Goal: Find contact information: Find contact information

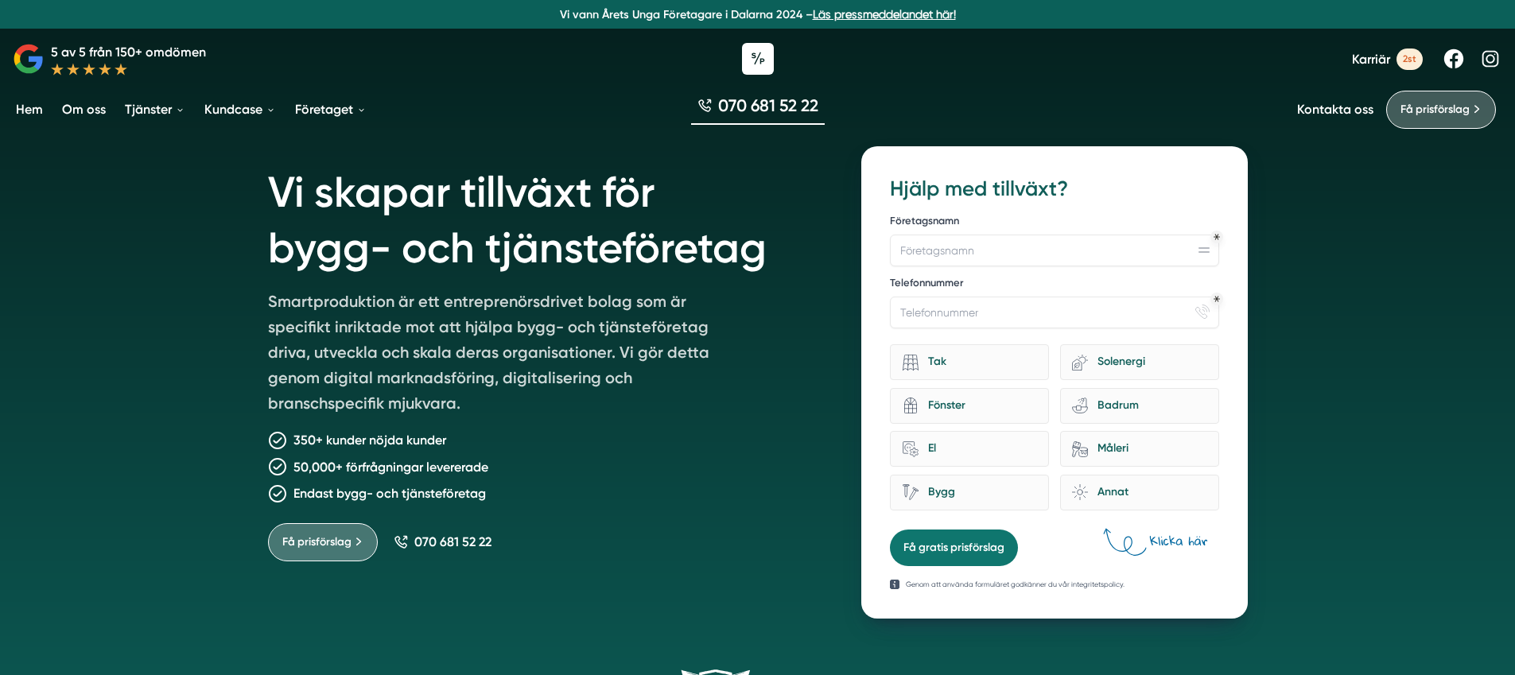
click at [1019, 271] on div "Företagsnamn Telefonnummer phone-actions-ring Tak eco-house-sun Solenergi archi…" at bounding box center [1054, 364] width 328 height 313
click at [1015, 228] on label "Företagsnamn" at bounding box center [1054, 222] width 328 height 17
click at [1015, 235] on input "Företagsnamn" at bounding box center [1054, 251] width 328 height 32
click at [997, 262] on input "Företagsnamn" at bounding box center [1054, 251] width 328 height 32
click at [984, 308] on input "Telefonnummer" at bounding box center [1054, 313] width 328 height 32
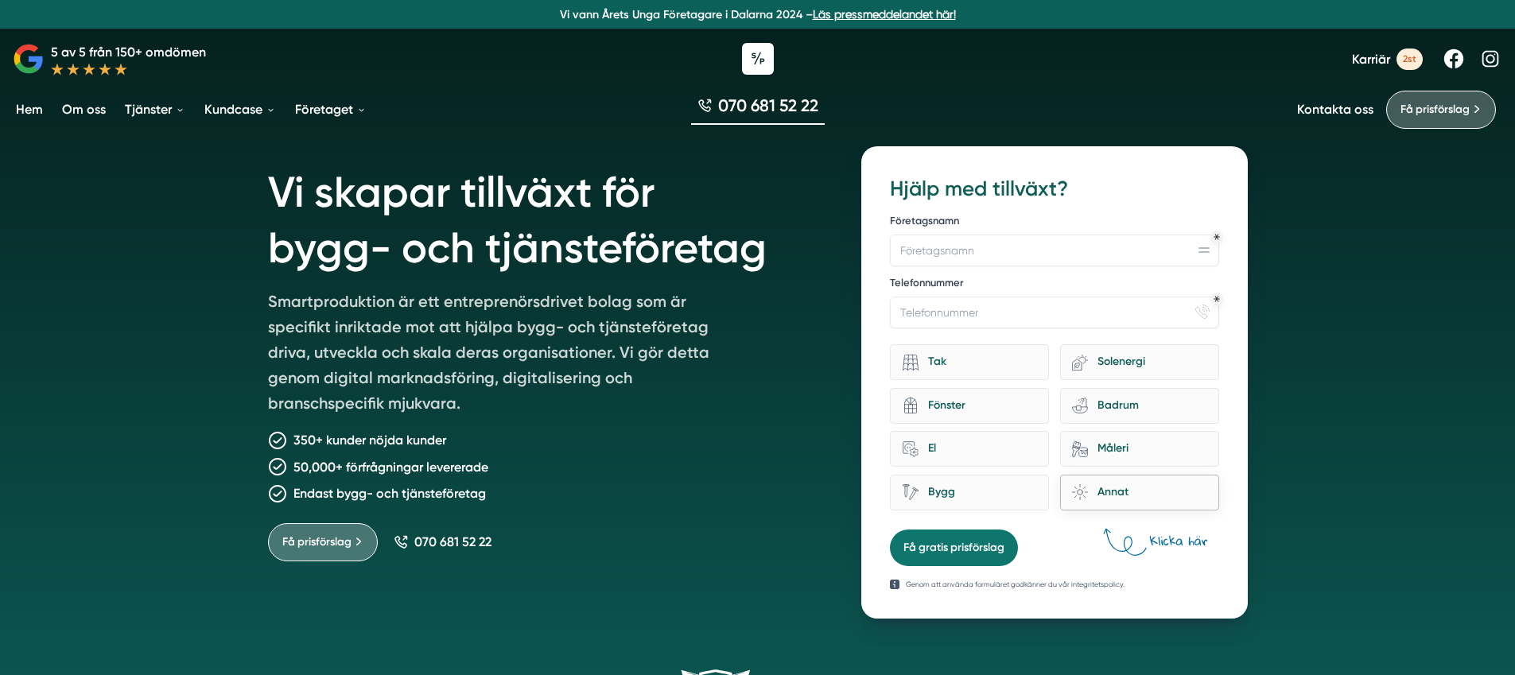
click at [1104, 488] on div "Annat" at bounding box center [1147, 492] width 118 height 21
click at [0, 0] on input "brightness Annat" at bounding box center [0, 0] width 0 height 0
drag, startPoint x: 1135, startPoint y: 553, endPoint x: 1123, endPoint y: 553, distance: 11.9
click at [1135, 553] on icon at bounding box center [1154, 543] width 108 height 31
click at [578, 209] on h1 "Vi skapar tillväxt för bygg- och tjänsteföretag" at bounding box center [546, 217] width 556 height 142
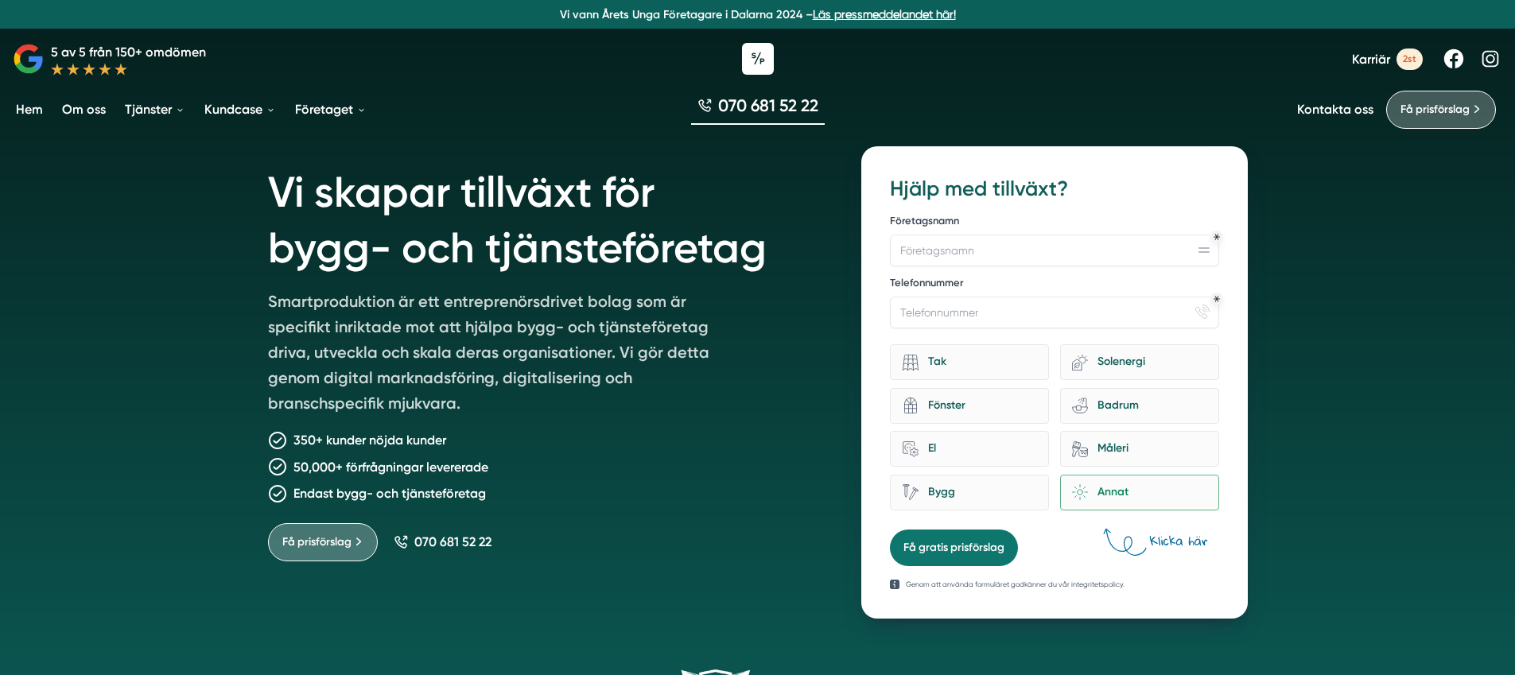
click at [382, 442] on p "350+ kunder nöjda kunder" at bounding box center [369, 440] width 153 height 20
click at [437, 331] on p "Smartproduktion är ett entreprenörsdrivet bolag som är specifikt inriktade mot …" at bounding box center [497, 356] width 458 height 134
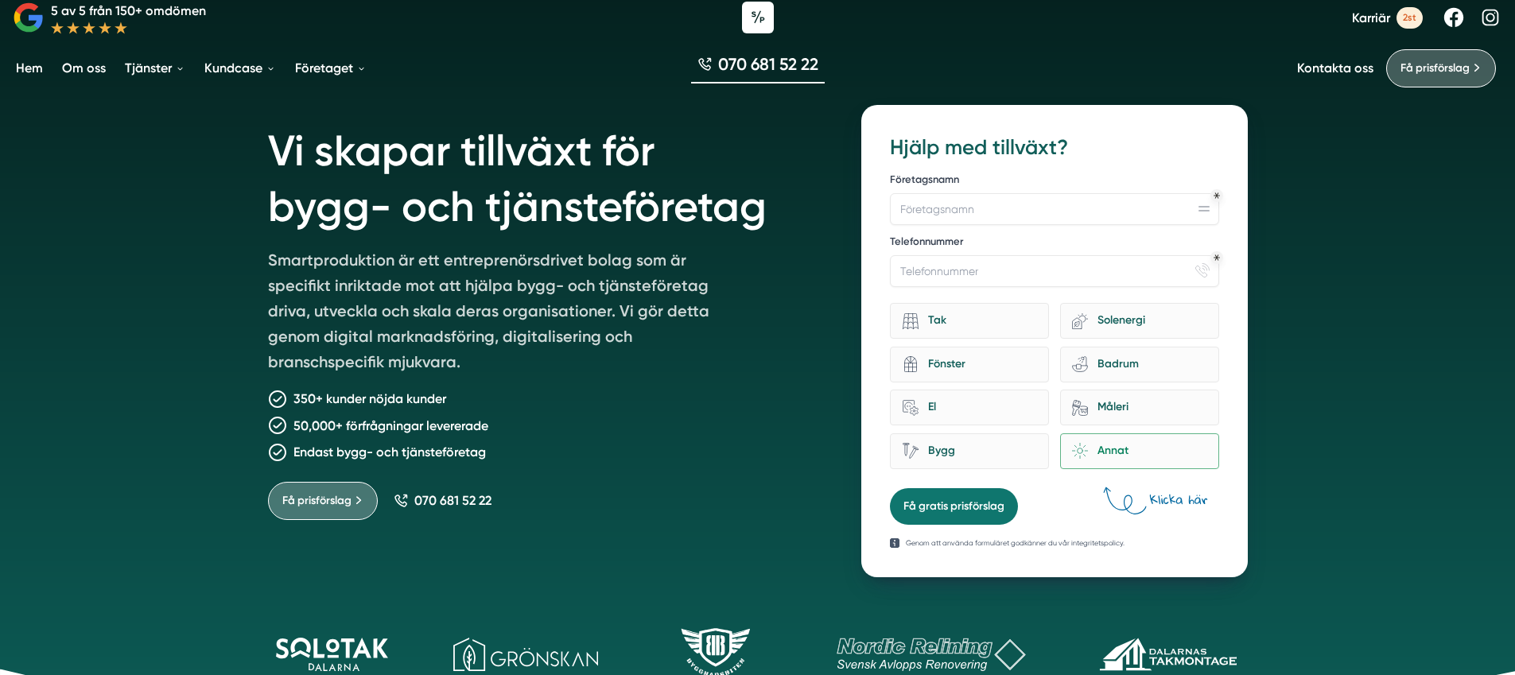
scroll to position [6, 0]
